Goal: Find specific page/section

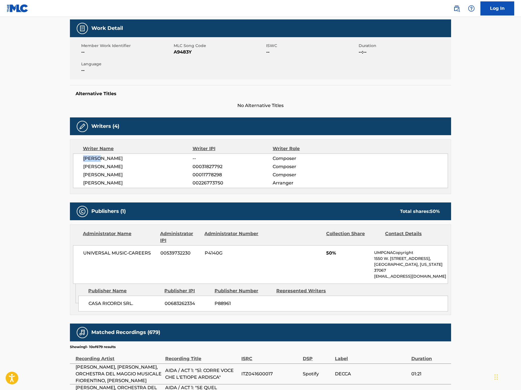
click at [137, 156] on span "[PERSON_NAME]" at bounding box center [137, 158] width 109 height 7
click at [95, 160] on span "[PERSON_NAME]" at bounding box center [137, 158] width 109 height 7
copy span "[PERSON_NAME]"
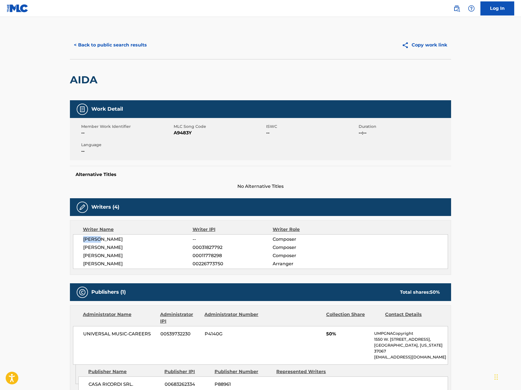
click at [117, 43] on button "< Back to public search results" at bounding box center [110, 45] width 81 height 14
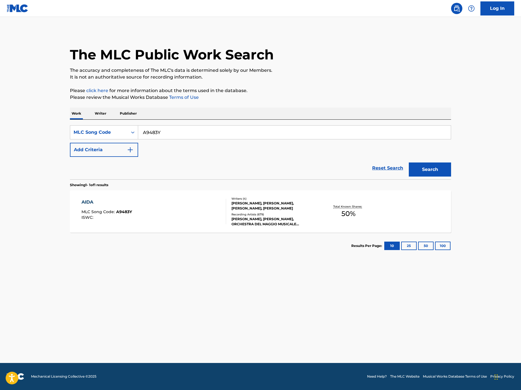
click at [186, 134] on input "A9483Y" at bounding box center [294, 133] width 312 height 14
paste input "X8942O"
type input "X8942O"
click at [442, 169] on button "Search" at bounding box center [429, 170] width 42 height 14
